Goal: Check status: Check status

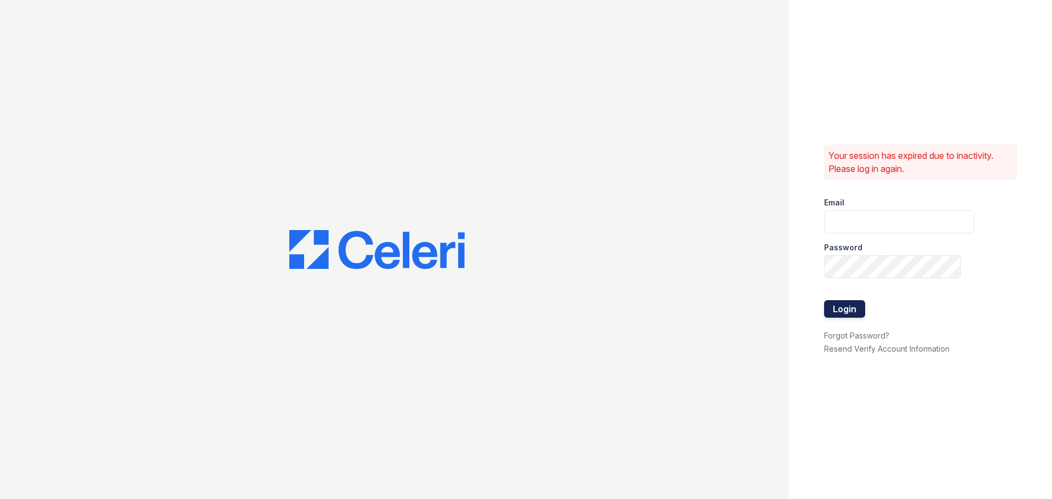
type input "jratley@trinity-pm.com"
click at [848, 311] on button "Login" at bounding box center [844, 309] width 41 height 18
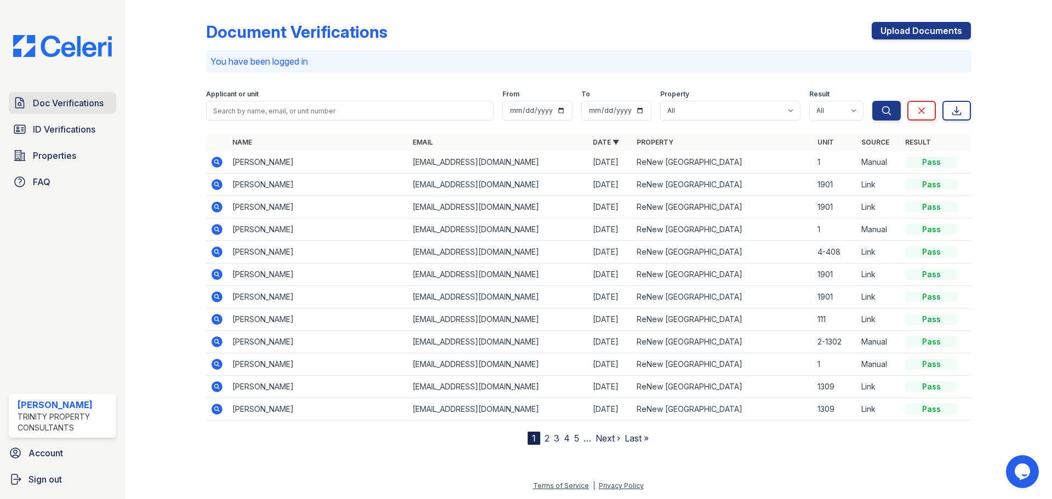
click at [53, 110] on link "Doc Verifications" at bounding box center [62, 103] width 107 height 22
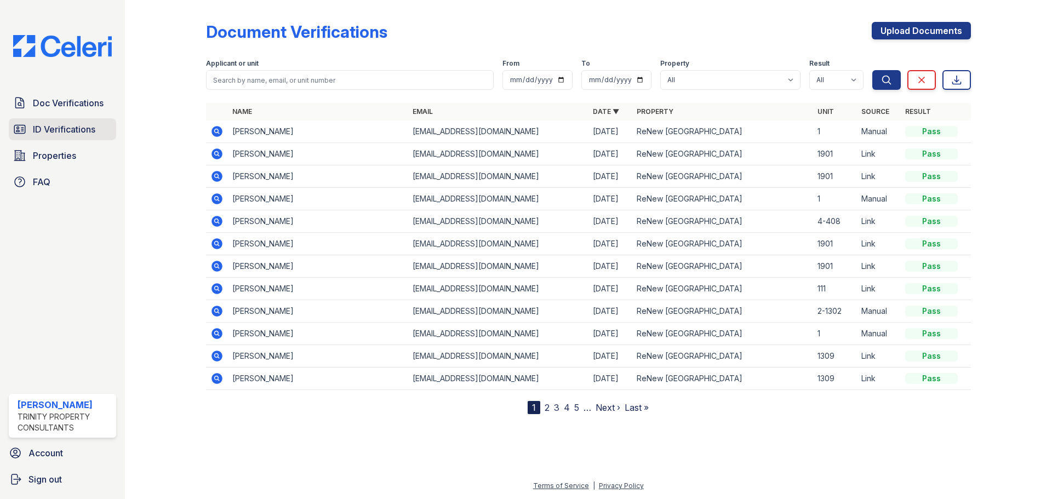
click at [73, 130] on span "ID Verifications" at bounding box center [64, 129] width 62 height 13
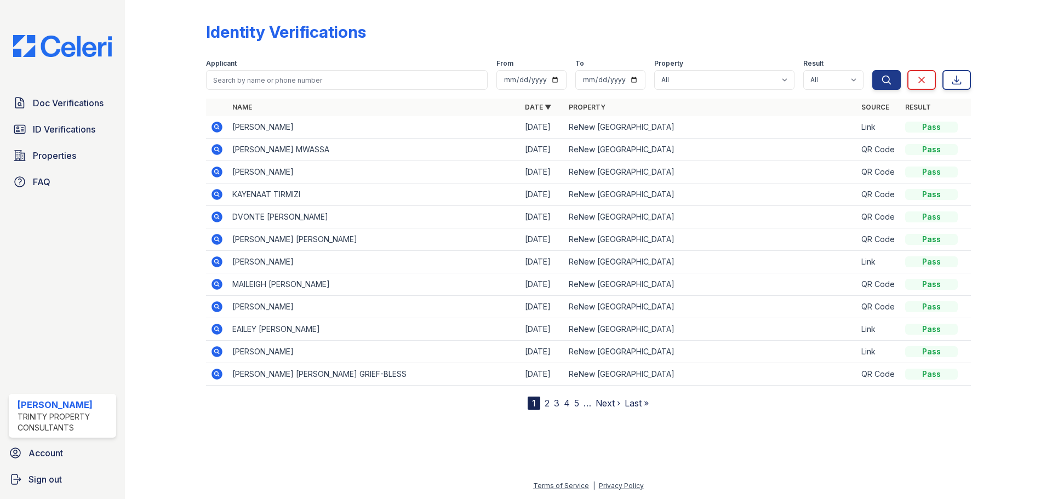
click at [223, 127] on icon at bounding box center [216, 127] width 13 height 13
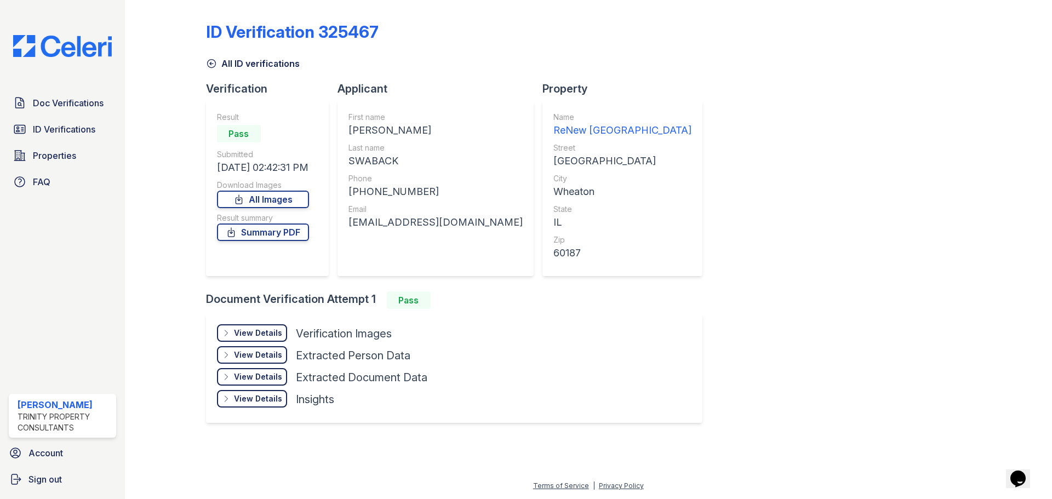
click at [284, 339] on div "View Details Details" at bounding box center [252, 333] width 70 height 18
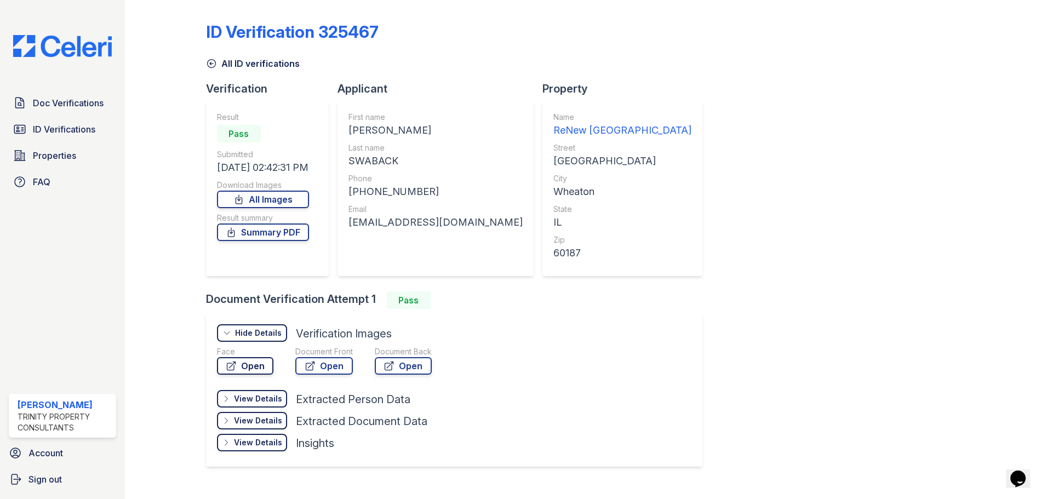
click at [234, 361] on icon at bounding box center [231, 366] width 11 height 11
click at [336, 369] on link "Open" at bounding box center [324, 366] width 58 height 18
click at [215, 64] on icon at bounding box center [211, 63] width 11 height 11
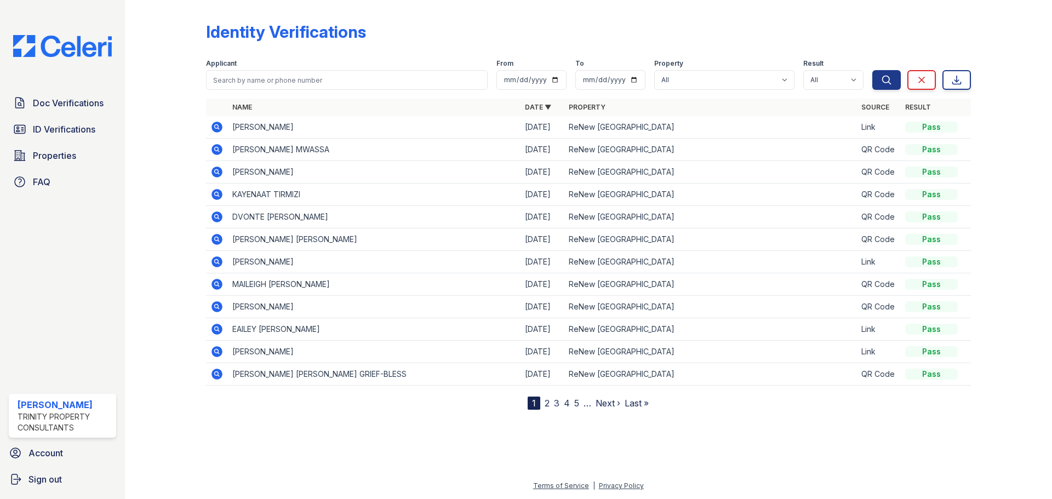
click at [214, 214] on icon at bounding box center [216, 216] width 11 height 11
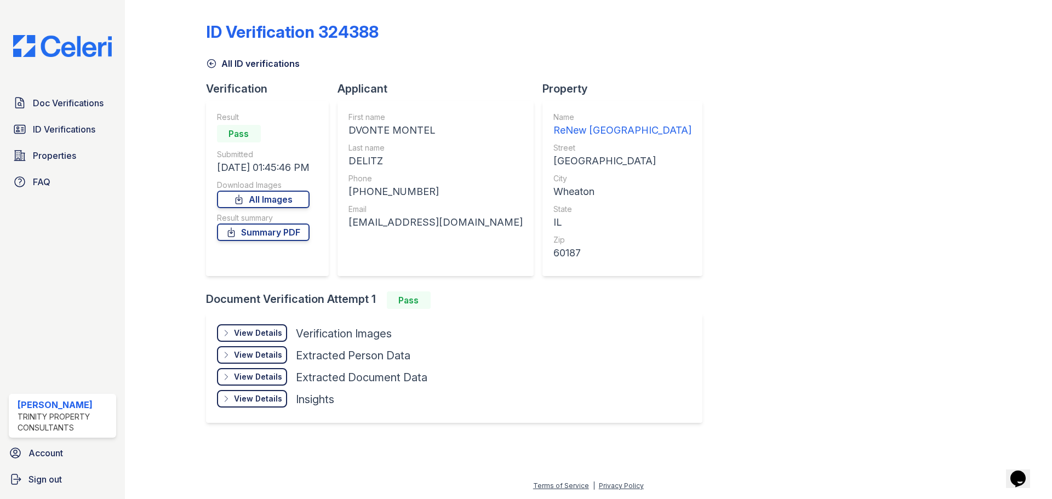
click at [281, 316] on div "View Details Details Hide Details Details Verification Images Document Front Op…" at bounding box center [454, 368] width 496 height 110
click at [261, 335] on div "View Details" at bounding box center [258, 333] width 48 height 11
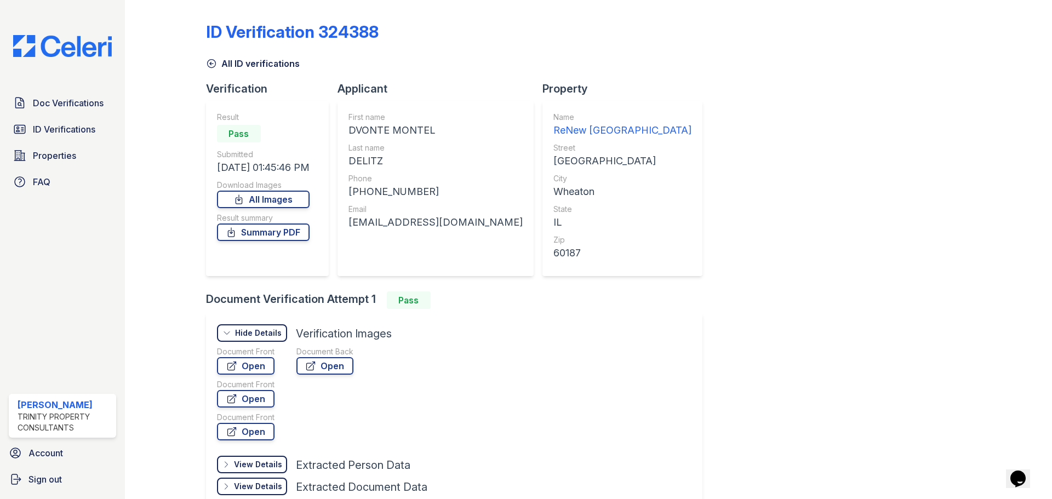
click at [254, 354] on div "Document Front" at bounding box center [246, 351] width 58 height 11
click at [260, 368] on link "Open" at bounding box center [246, 366] width 58 height 18
click at [49, 95] on link "Doc Verifications" at bounding box center [62, 103] width 107 height 22
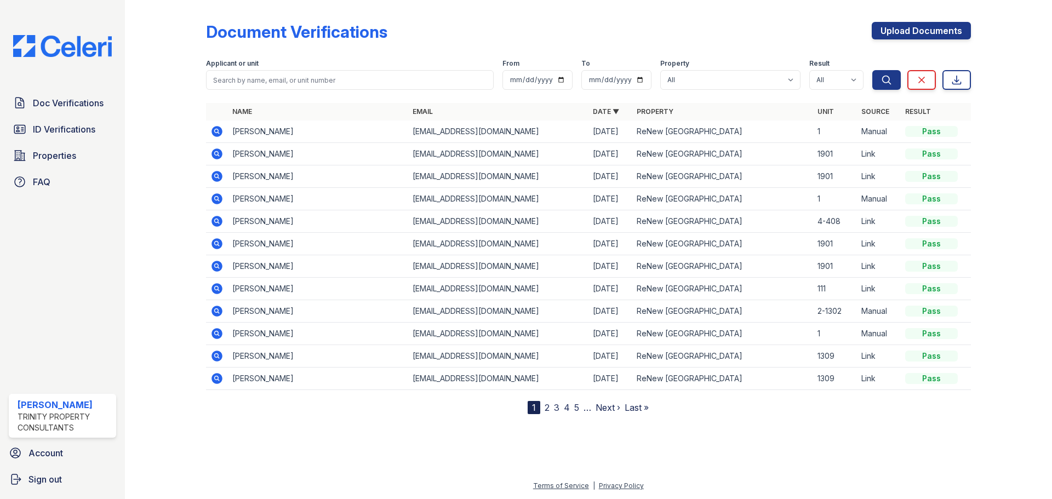
click at [546, 410] on link "2" at bounding box center [547, 407] width 5 height 11
